Goal: Task Accomplishment & Management: Use online tool/utility

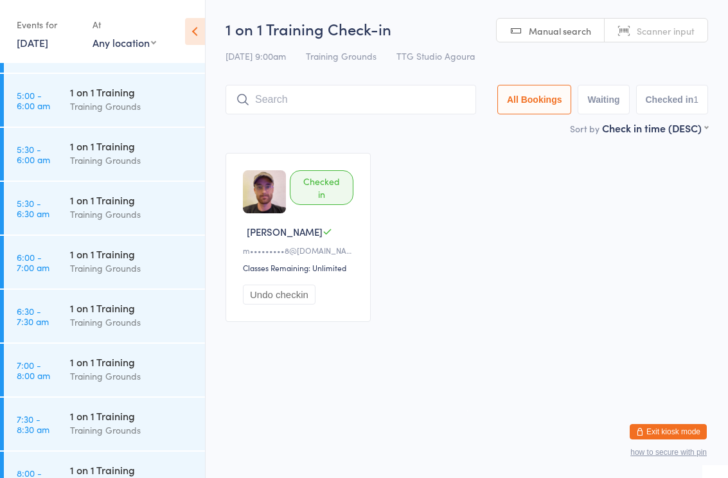
scroll to position [34, 0]
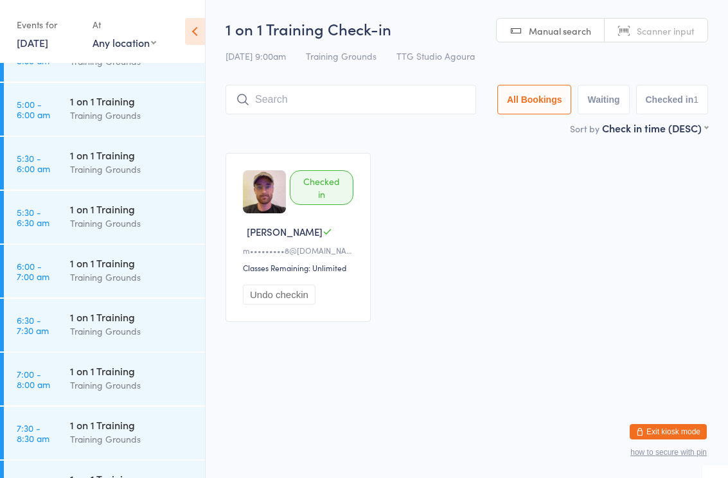
click at [60, 383] on link "7:00 - 8:00 am 1 on 1 Training Training Grounds" at bounding box center [104, 379] width 201 height 53
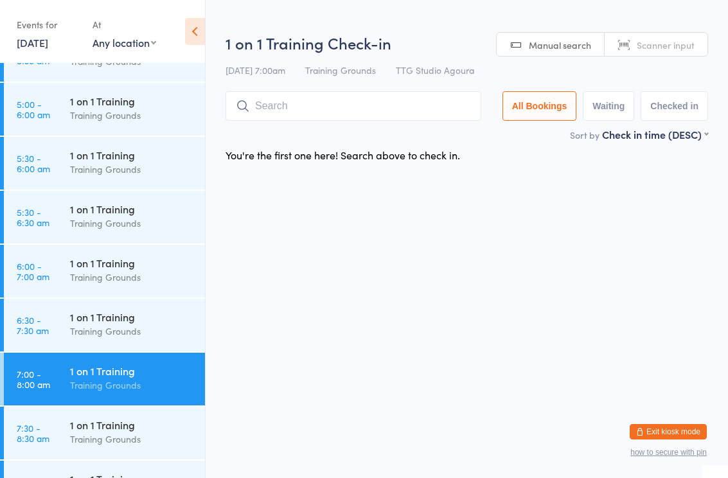
click at [285, 116] on input "search" at bounding box center [353, 106] width 256 height 30
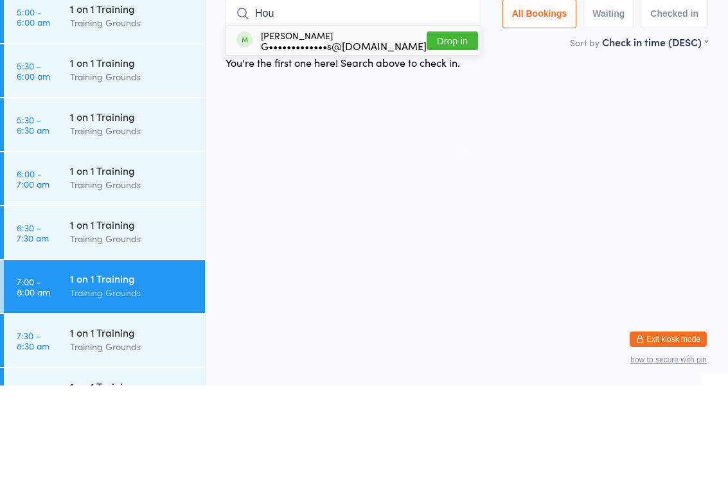
type input "Hou"
click at [330, 133] on div "G•••••••••••••s@gmail.com" at bounding box center [344, 138] width 166 height 10
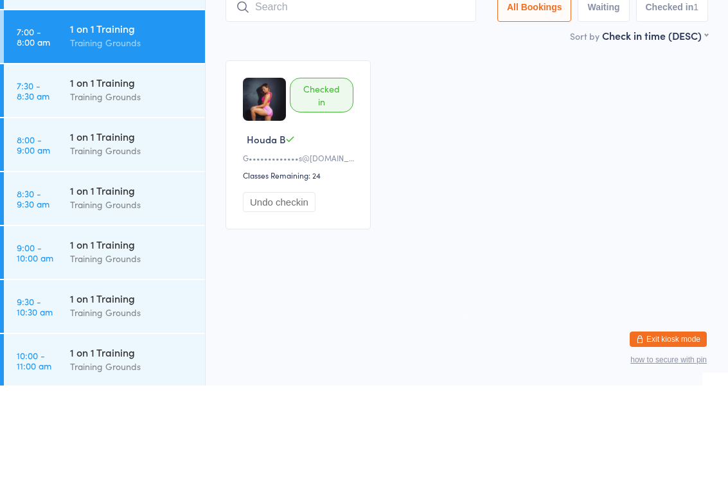
scroll to position [285, 0]
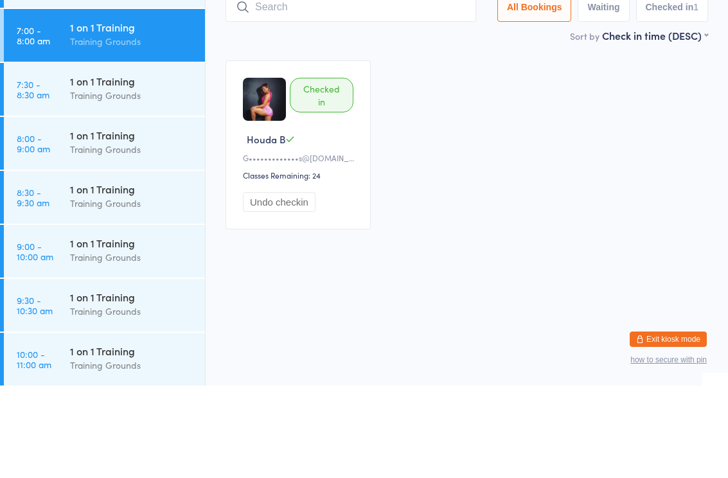
click at [111, 234] on div "Training Grounds" at bounding box center [132, 241] width 124 height 15
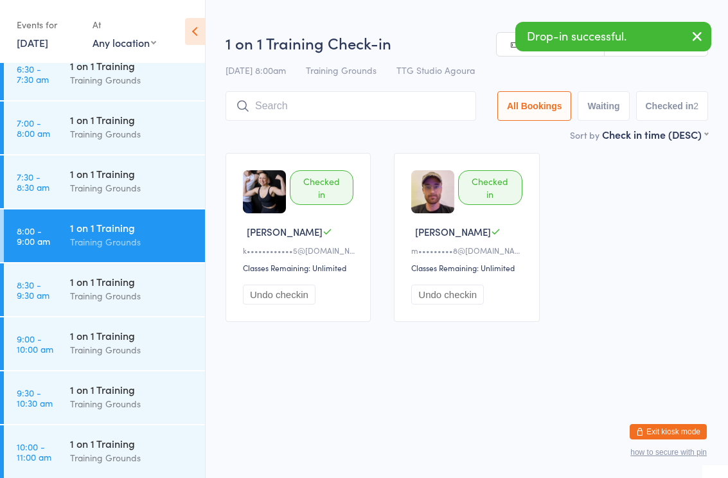
click at [301, 109] on input "search" at bounding box center [350, 106] width 251 height 30
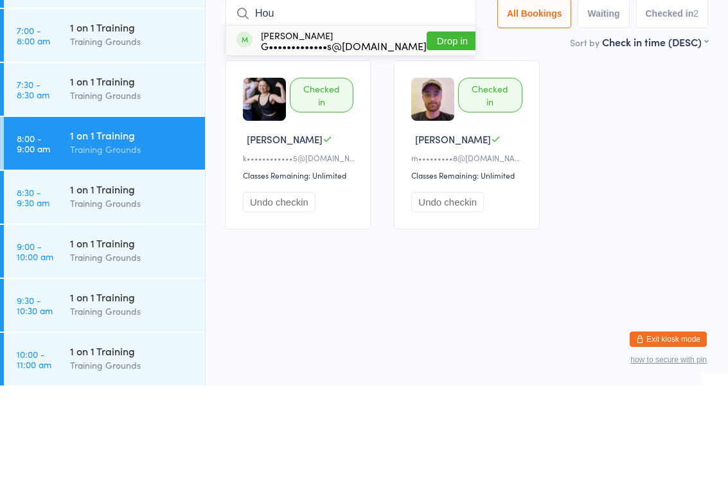
type input "Hou"
click at [333, 123] on div "Houda Ben G•••••••••••••s@gmail.com" at bounding box center [344, 133] width 166 height 21
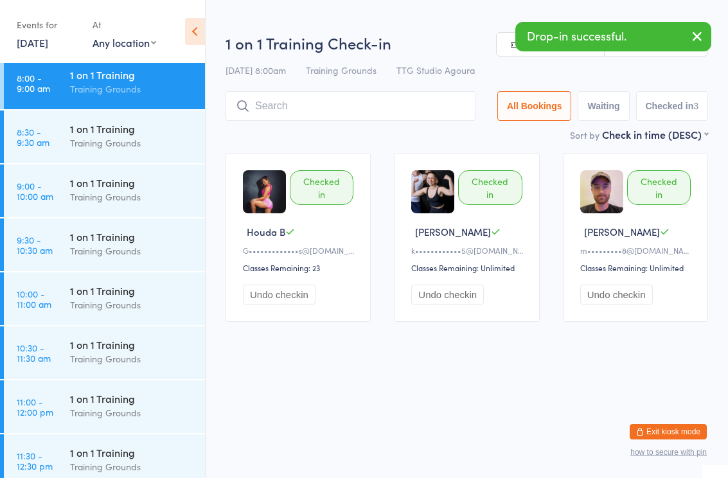
scroll to position [448, 0]
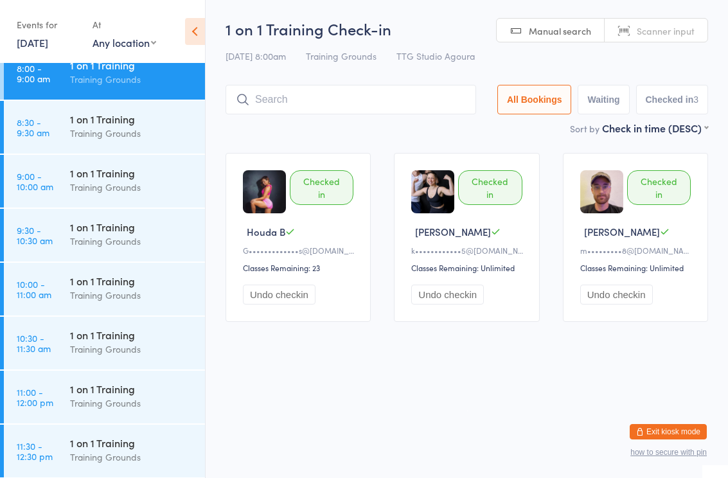
click at [80, 182] on div "Training Grounds" at bounding box center [132, 187] width 124 height 15
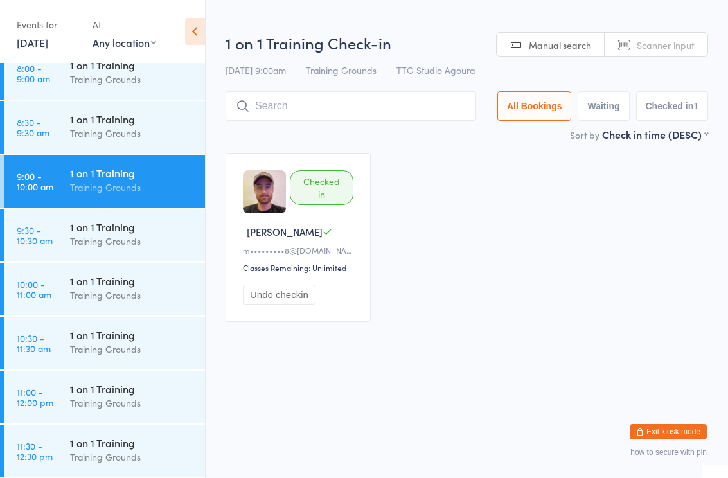
click at [327, 107] on input "search" at bounding box center [350, 106] width 251 height 30
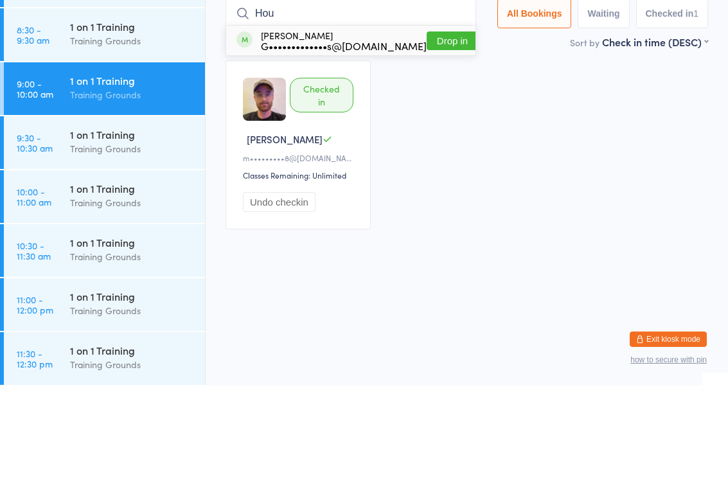
type input "Hou"
click at [335, 133] on div "G•••••••••••••s@gmail.com" at bounding box center [344, 138] width 166 height 10
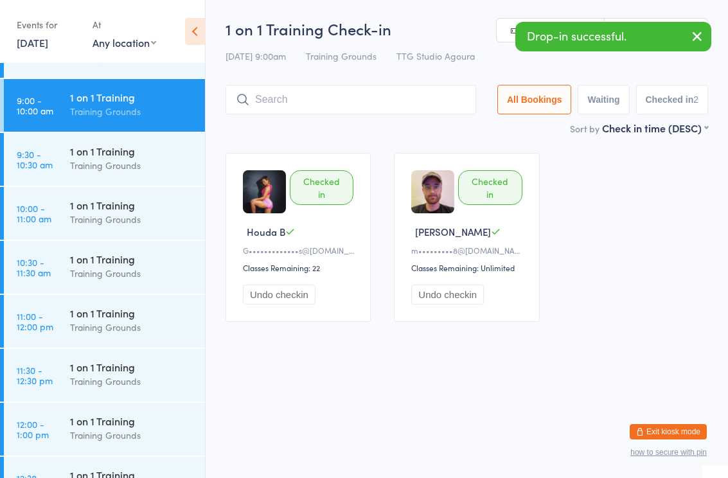
scroll to position [527, 0]
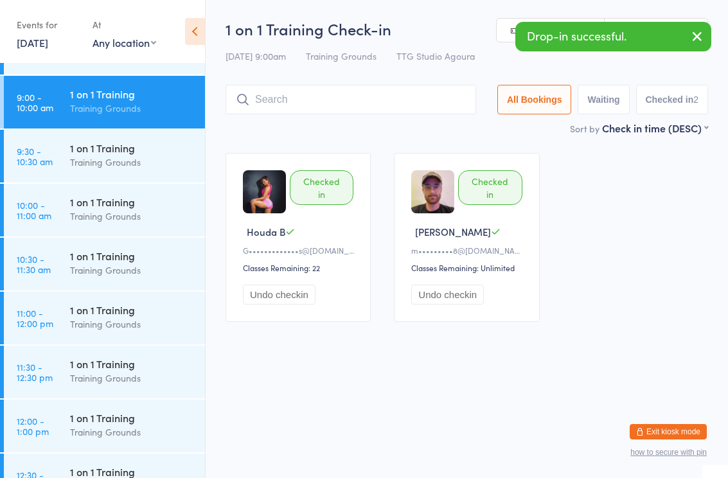
click at [93, 216] on div "Training Grounds" at bounding box center [132, 216] width 124 height 15
